Goal: Information Seeking & Learning: Learn about a topic

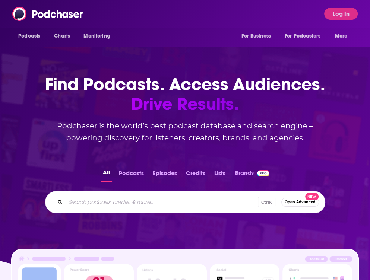
click at [139, 196] on div "Ctrl K Open Advanced New" at bounding box center [185, 202] width 280 height 22
click at [130, 202] on input "Search podcasts, credits, & more..." at bounding box center [162, 202] width 192 height 12
type input "[DEMOGRAPHIC_DATA] boys"
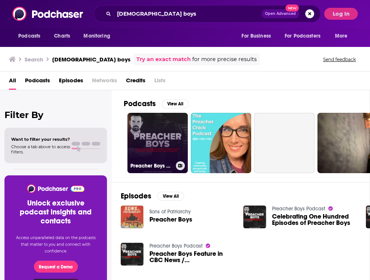
click at [149, 143] on link "Preacher Boys Podcast" at bounding box center [157, 143] width 60 height 60
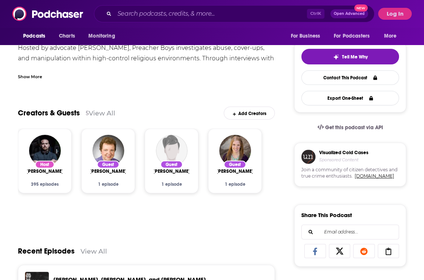
scroll to position [4, 0]
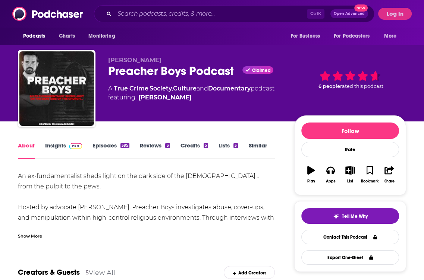
click at [67, 143] on span at bounding box center [74, 145] width 16 height 7
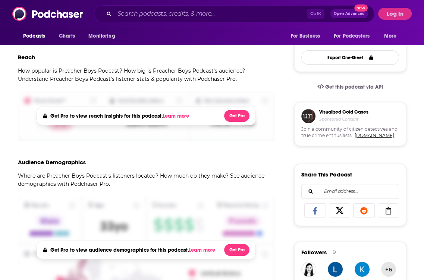
scroll to position [201, 0]
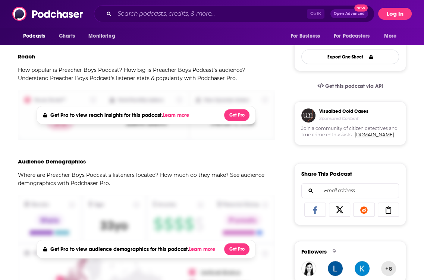
click at [369, 13] on button "Log In" at bounding box center [395, 14] width 34 height 12
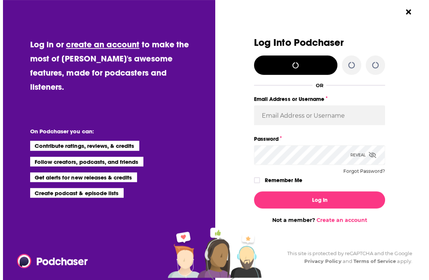
scroll to position [0, 0]
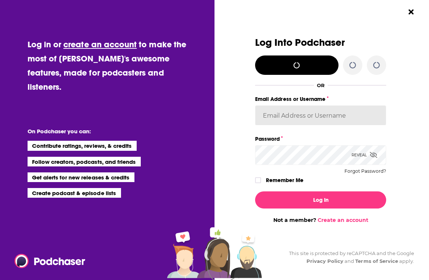
type input "[EMAIL_ADDRESS][DOMAIN_NAME]"
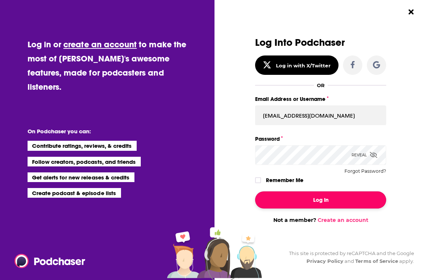
click at [313, 194] on button "Log In" at bounding box center [320, 199] width 131 height 17
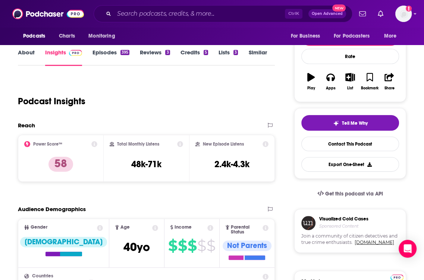
scroll to position [99, 0]
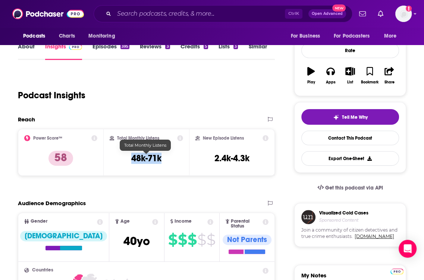
drag, startPoint x: 162, startPoint y: 159, endPoint x: 130, endPoint y: 161, distance: 31.7
click at [130, 161] on div "Total Monthly Listens 48k-71k" at bounding box center [147, 152] width 74 height 34
copy h3 "48k-71k"
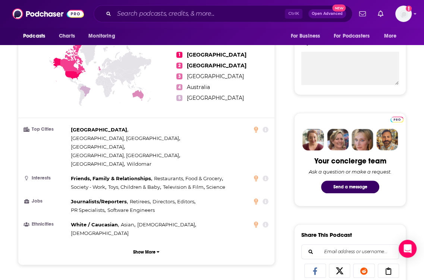
scroll to position [331, 0]
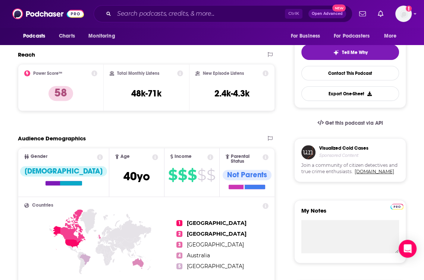
scroll to position [103, 0]
